Goal: Find specific page/section: Find specific page/section

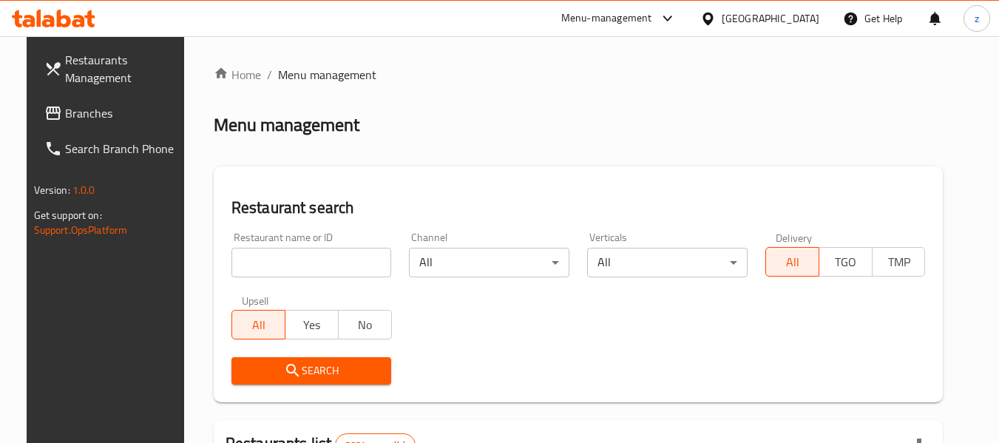
click at [235, 122] on h2 "Menu management" at bounding box center [287, 125] width 146 height 24
click at [247, 122] on h2 "Menu management" at bounding box center [287, 125] width 146 height 24
click at [266, 208] on h2 "Restaurant search" at bounding box center [578, 208] width 694 height 22
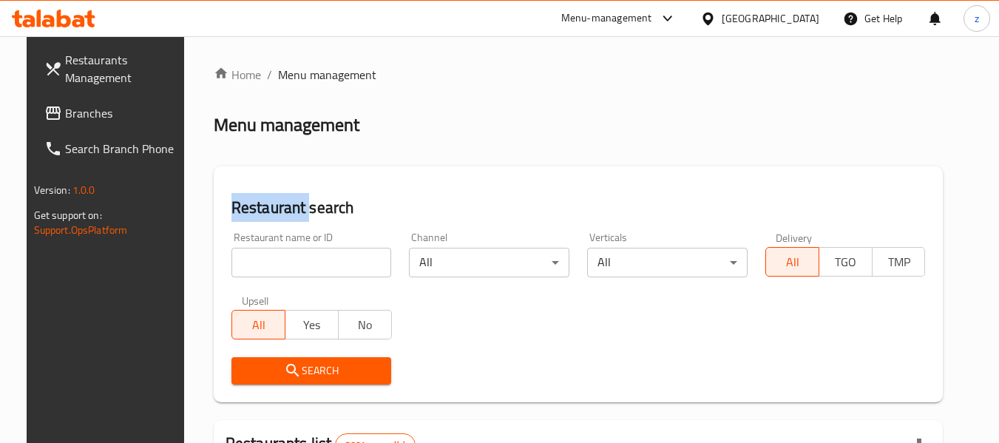
click at [266, 208] on h2 "Restaurant search" at bounding box center [578, 208] width 694 height 22
click at [284, 200] on h2 "Restaurant search" at bounding box center [578, 208] width 694 height 22
click at [275, 240] on div "Restaurant name or ID Restaurant name or ID" at bounding box center [311, 254] width 160 height 45
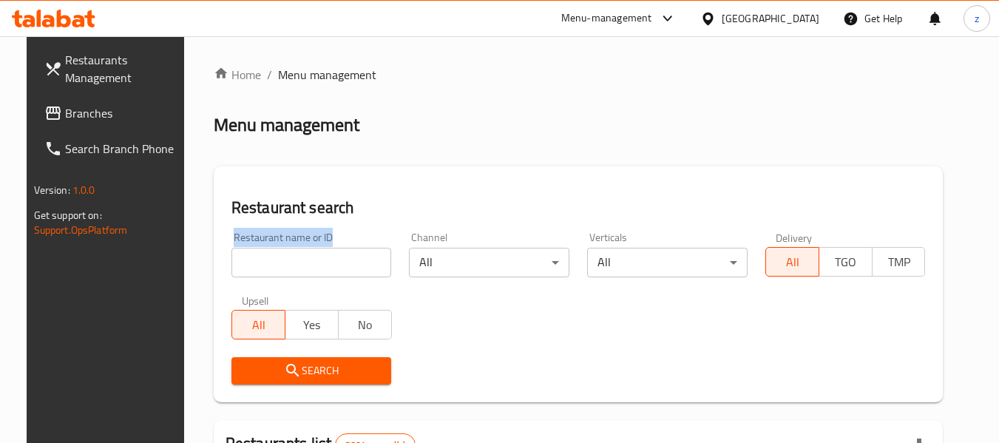
click at [275, 240] on div "Restaurant name or ID Restaurant name or ID" at bounding box center [311, 254] width 160 height 45
click at [509, 234] on div "Channel All ​" at bounding box center [489, 254] width 160 height 45
drag, startPoint x: 453, startPoint y: 240, endPoint x: 406, endPoint y: 240, distance: 46.6
click at [409, 240] on div "Channel All ​" at bounding box center [489, 254] width 160 height 45
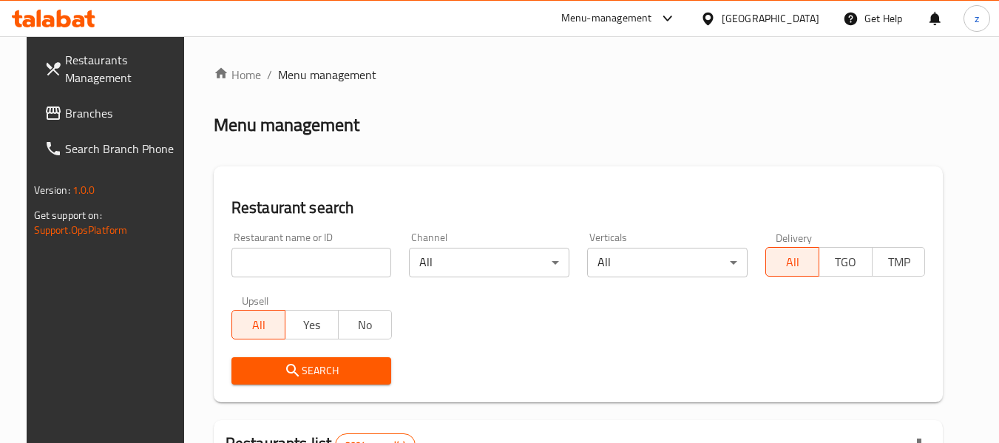
click at [444, 265] on body "​ Menu-management [GEOGRAPHIC_DATA] Get Help z Restaurants Management Branches …" at bounding box center [499, 239] width 999 height 407
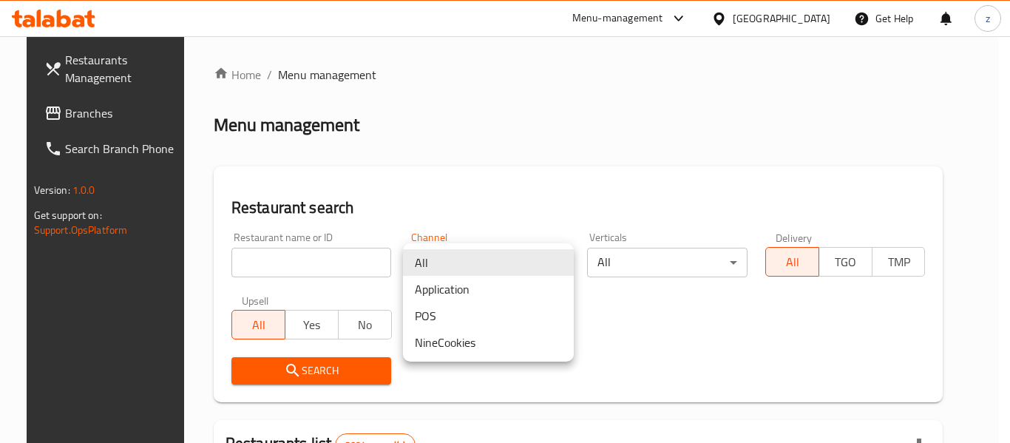
click at [460, 158] on div at bounding box center [505, 221] width 1010 height 443
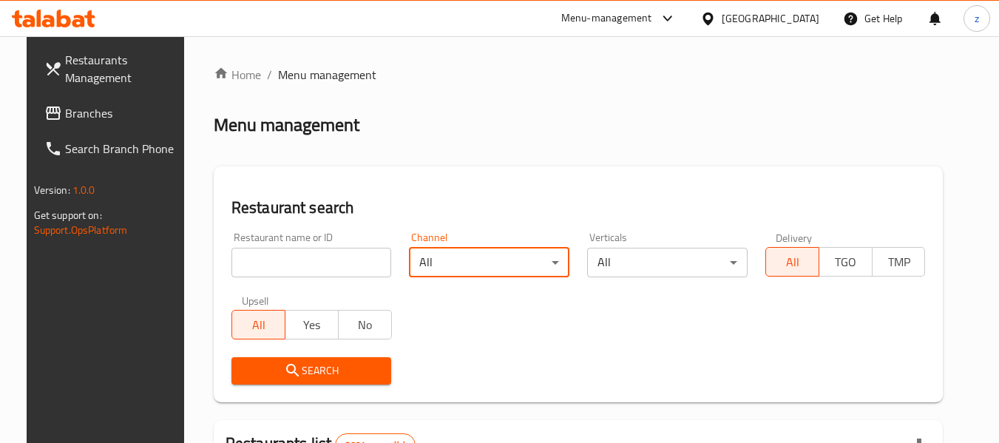
click at [468, 259] on body "​ Menu-management [GEOGRAPHIC_DATA] Get Help z Restaurants Management Branches …" at bounding box center [499, 239] width 999 height 407
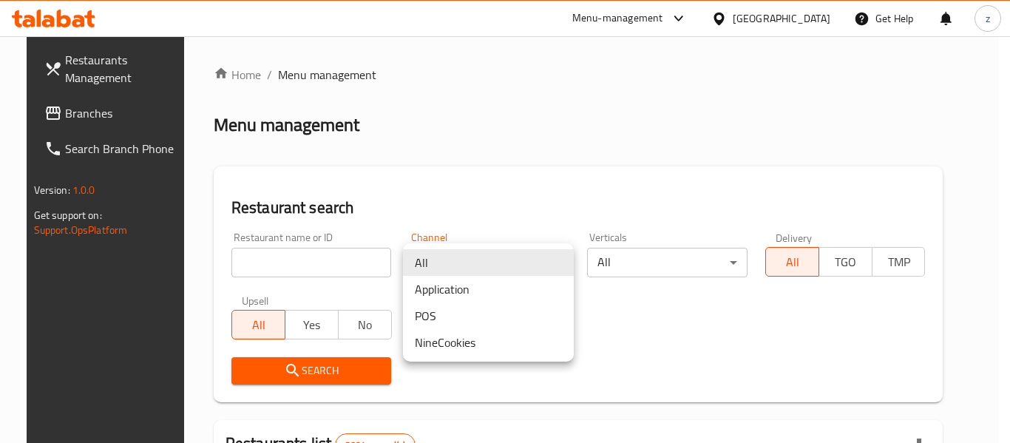
click at [448, 200] on div at bounding box center [505, 221] width 1010 height 443
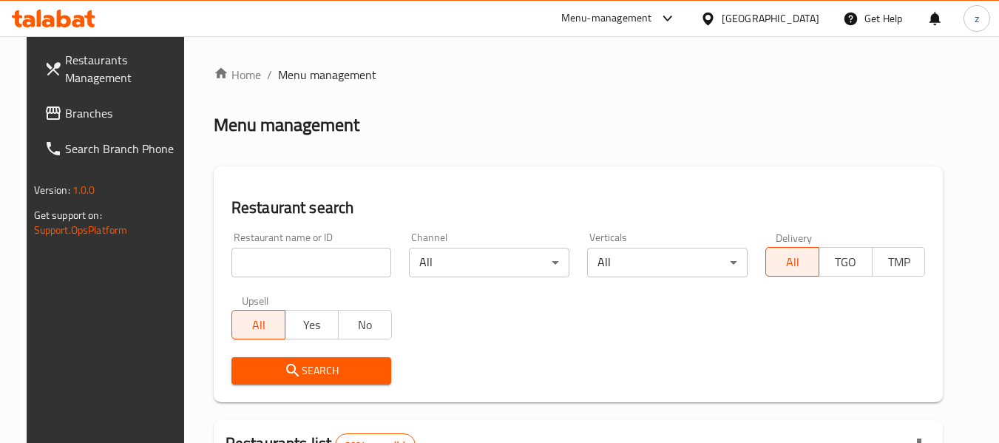
click at [793, 19] on div "[GEOGRAPHIC_DATA]" at bounding box center [771, 18] width 98 height 16
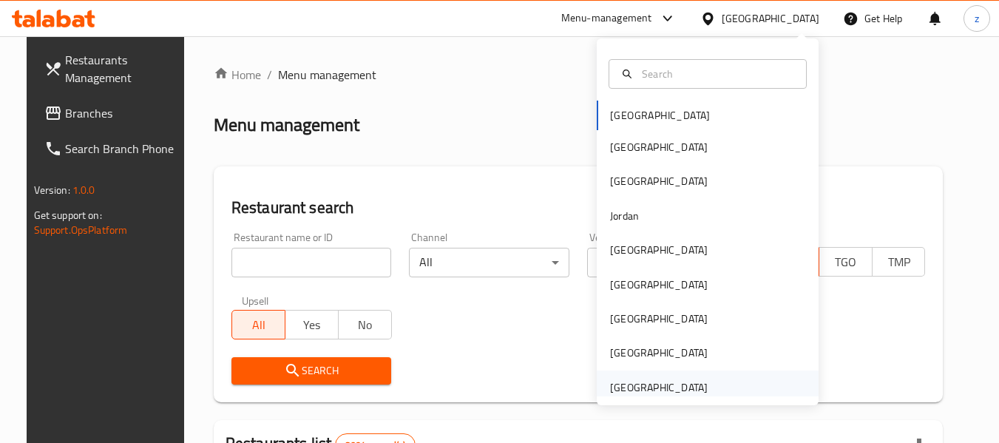
click at [723, 377] on div "[GEOGRAPHIC_DATA]" at bounding box center [708, 387] width 222 height 34
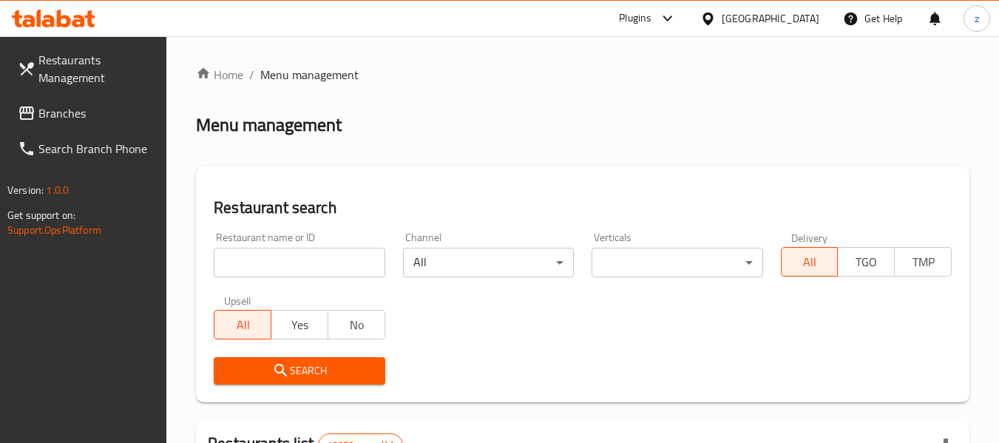
click at [89, 105] on span "Branches" at bounding box center [96, 113] width 117 height 18
